Goal: Find specific page/section: Find specific page/section

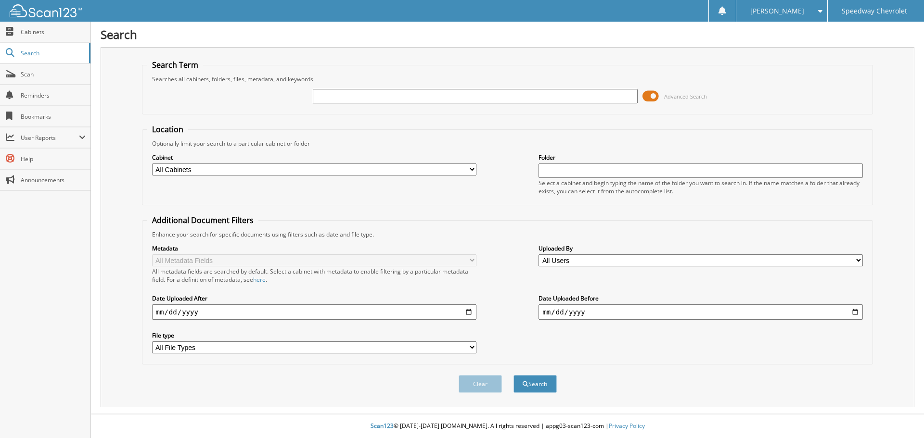
click at [340, 93] on input "text" at bounding box center [475, 96] width 324 height 14
type input "40521"
click at [536, 383] on button "Search" at bounding box center [534, 384] width 43 height 18
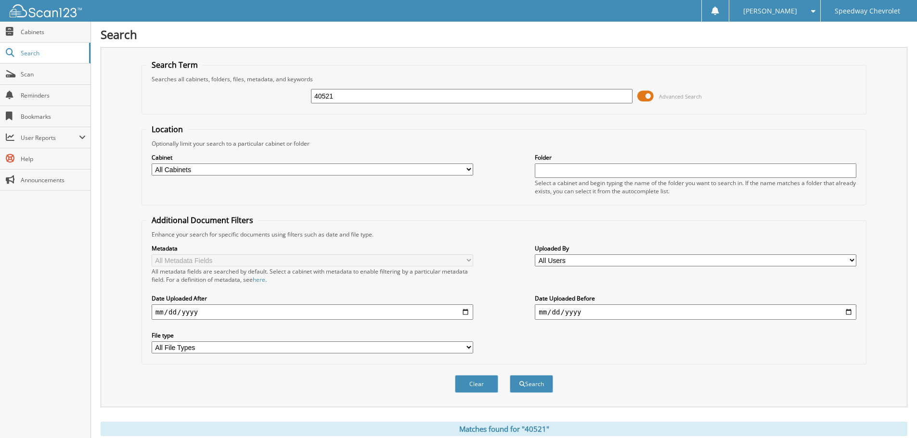
click at [647, 96] on span at bounding box center [645, 96] width 16 height 14
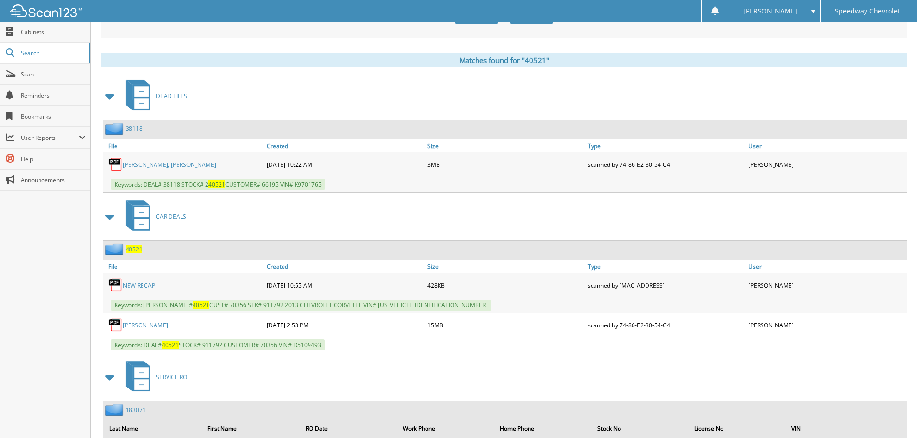
scroll to position [144, 0]
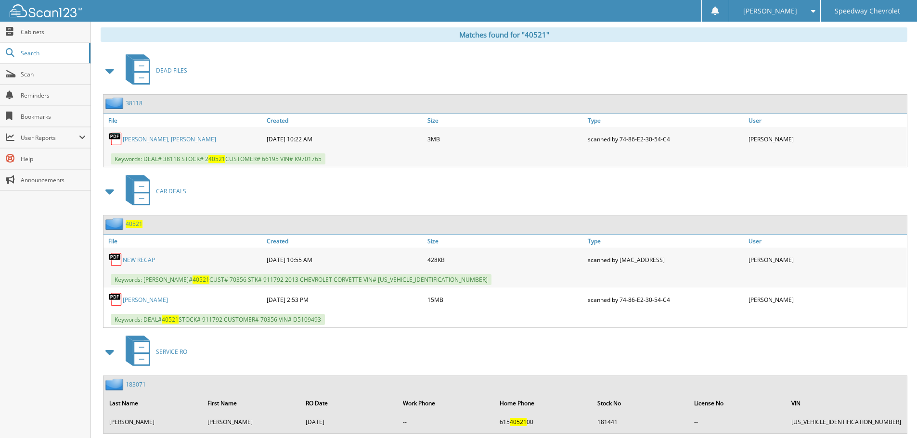
click at [154, 300] on link "GOTHRO, ELIJAH PAUL" at bounding box center [145, 300] width 45 height 8
